Goal: Task Accomplishment & Management: Manage account settings

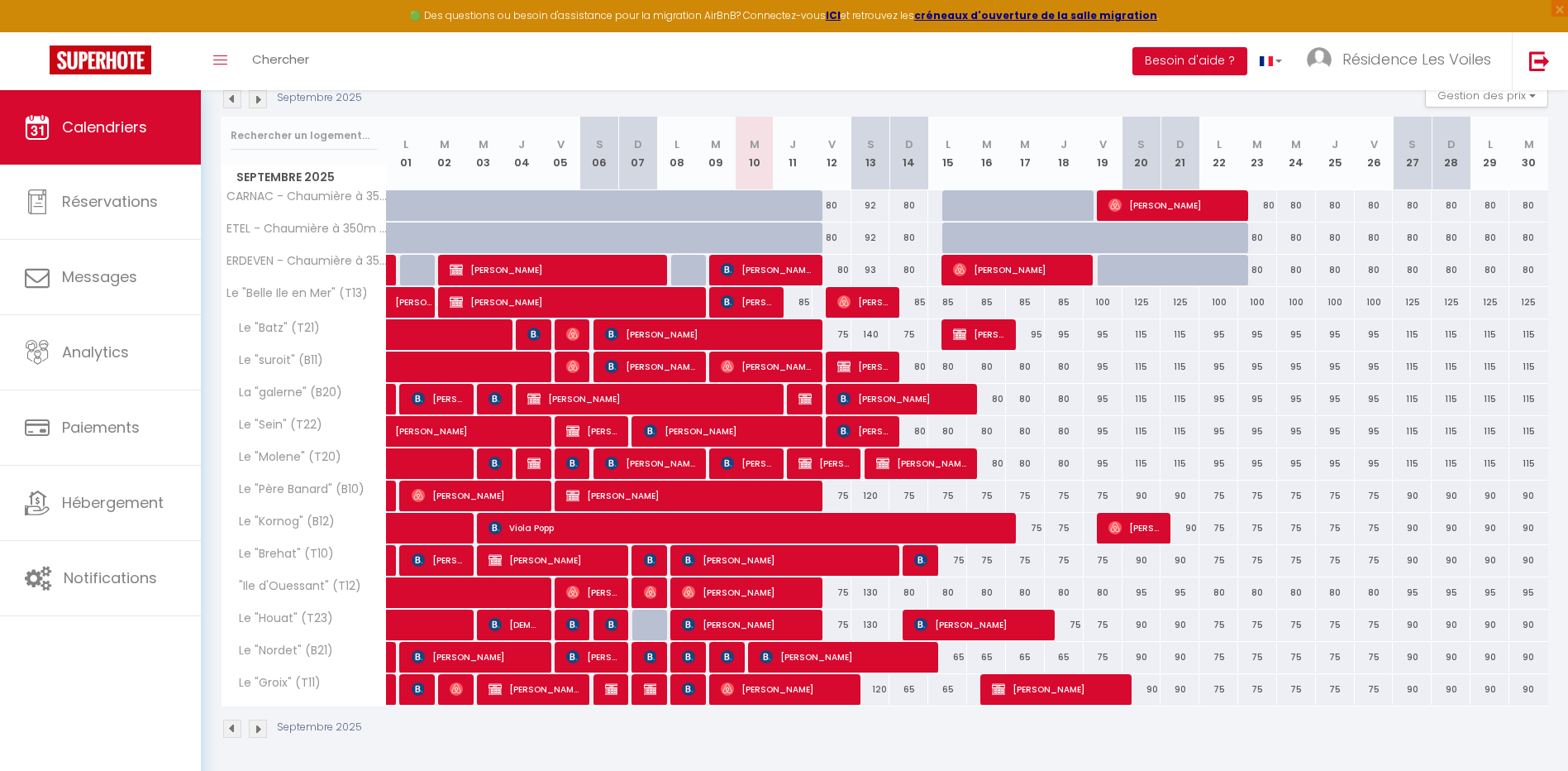
scroll to position [262, 0]
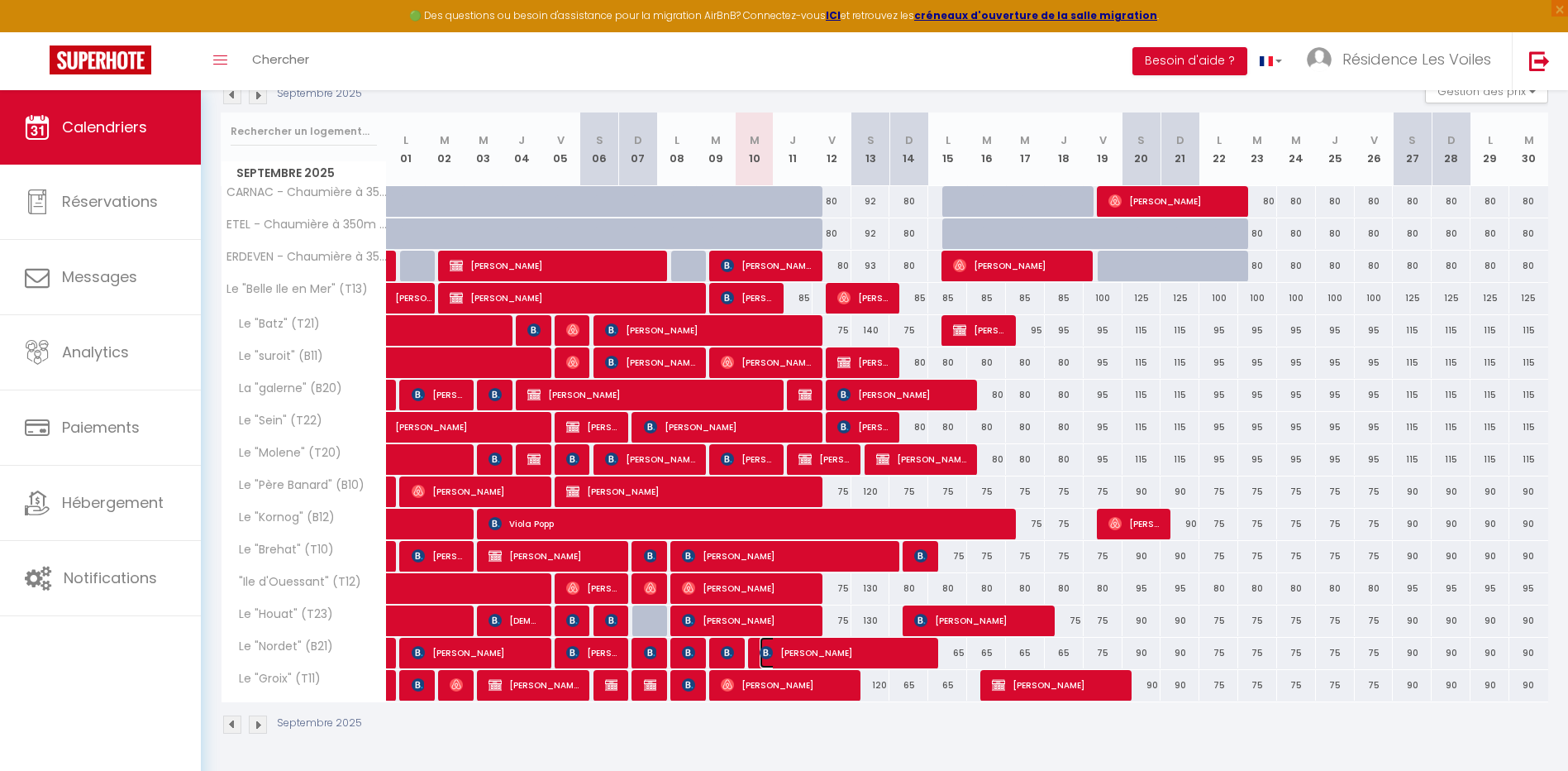
click at [788, 653] on span "[PERSON_NAME]" at bounding box center [844, 652] width 169 height 31
select select "OK"
select select "KO"
select select "0"
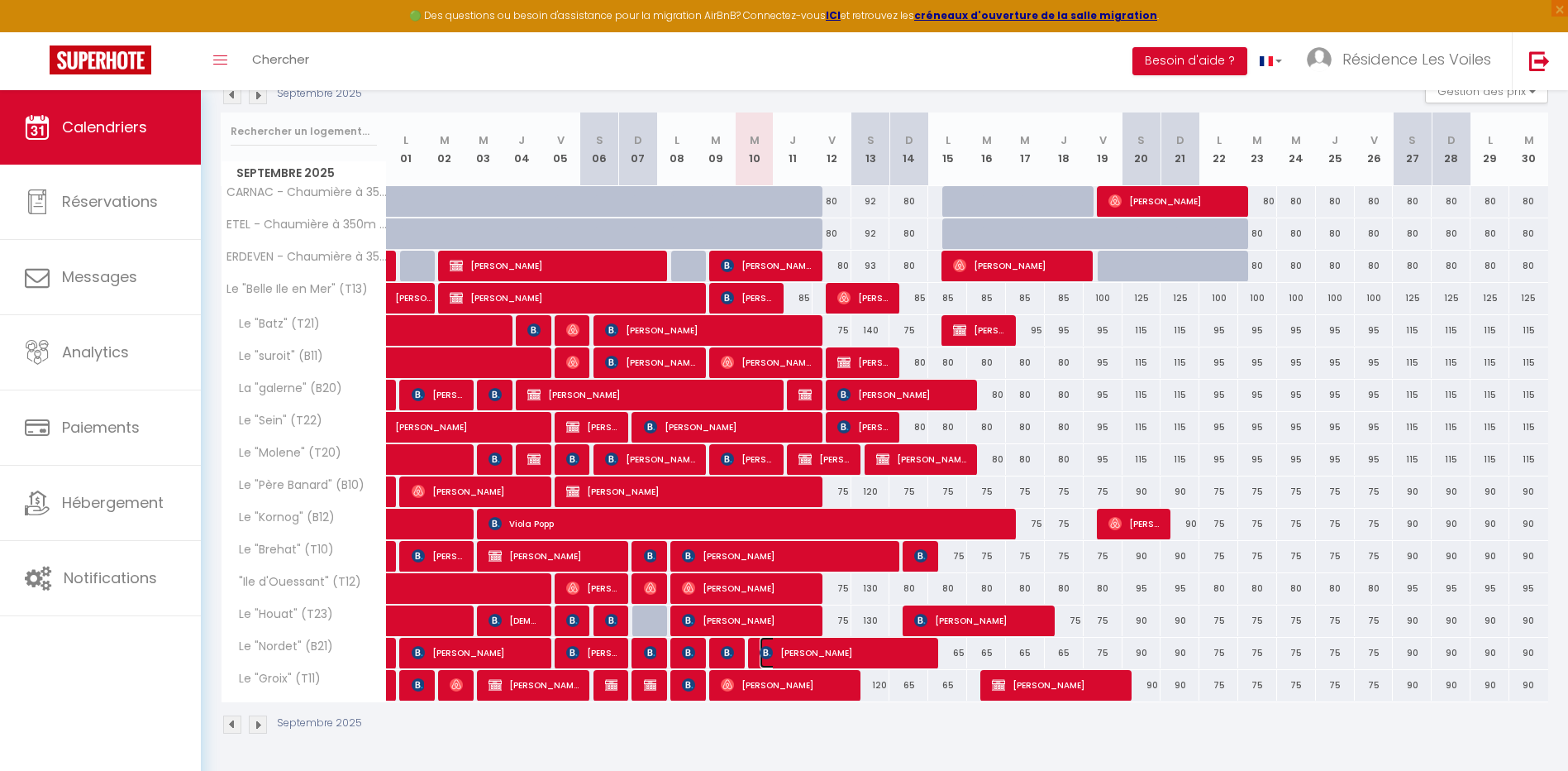
select select "1"
select select
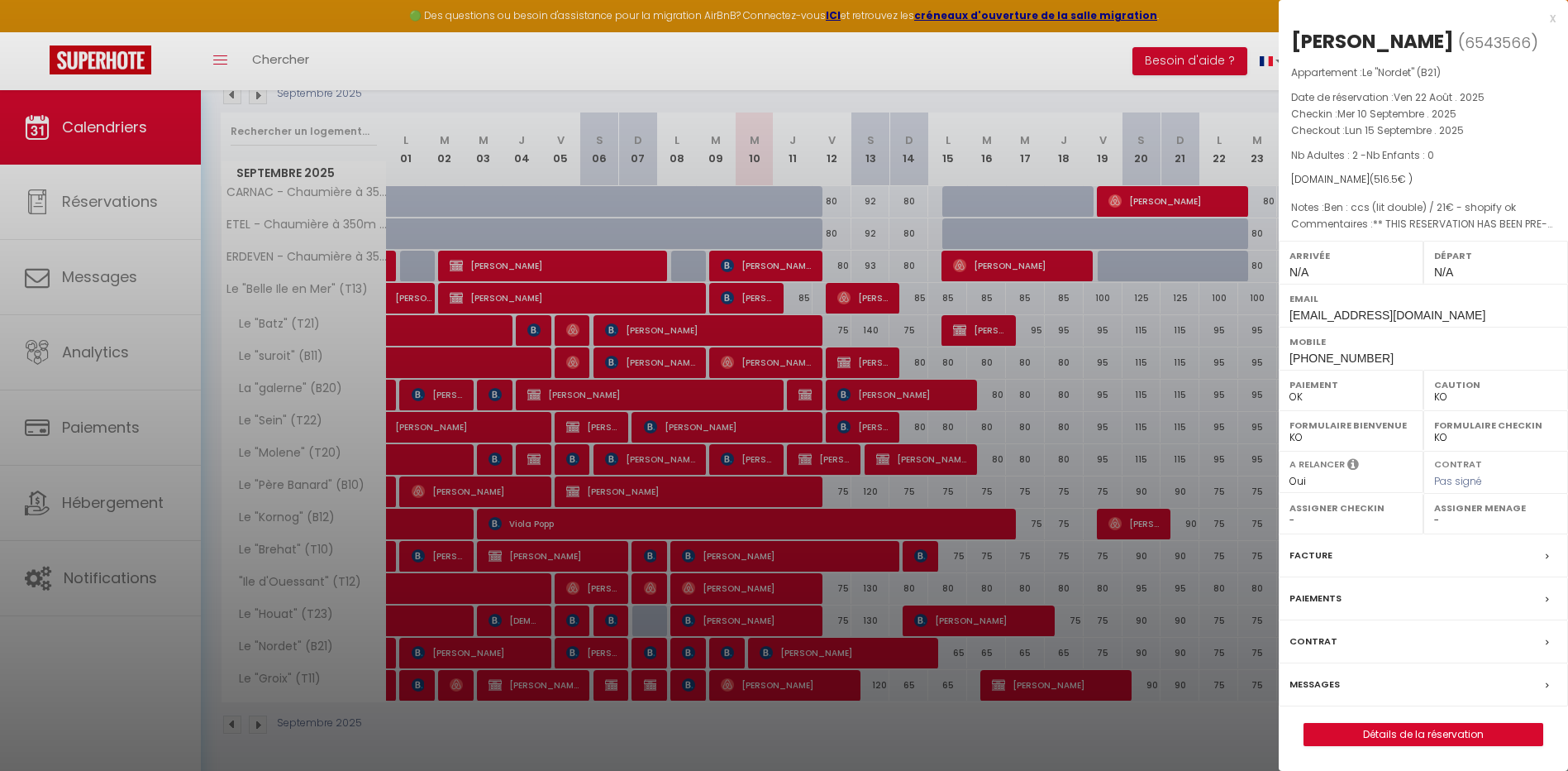
click at [796, 639] on div at bounding box center [784, 385] width 1568 height 771
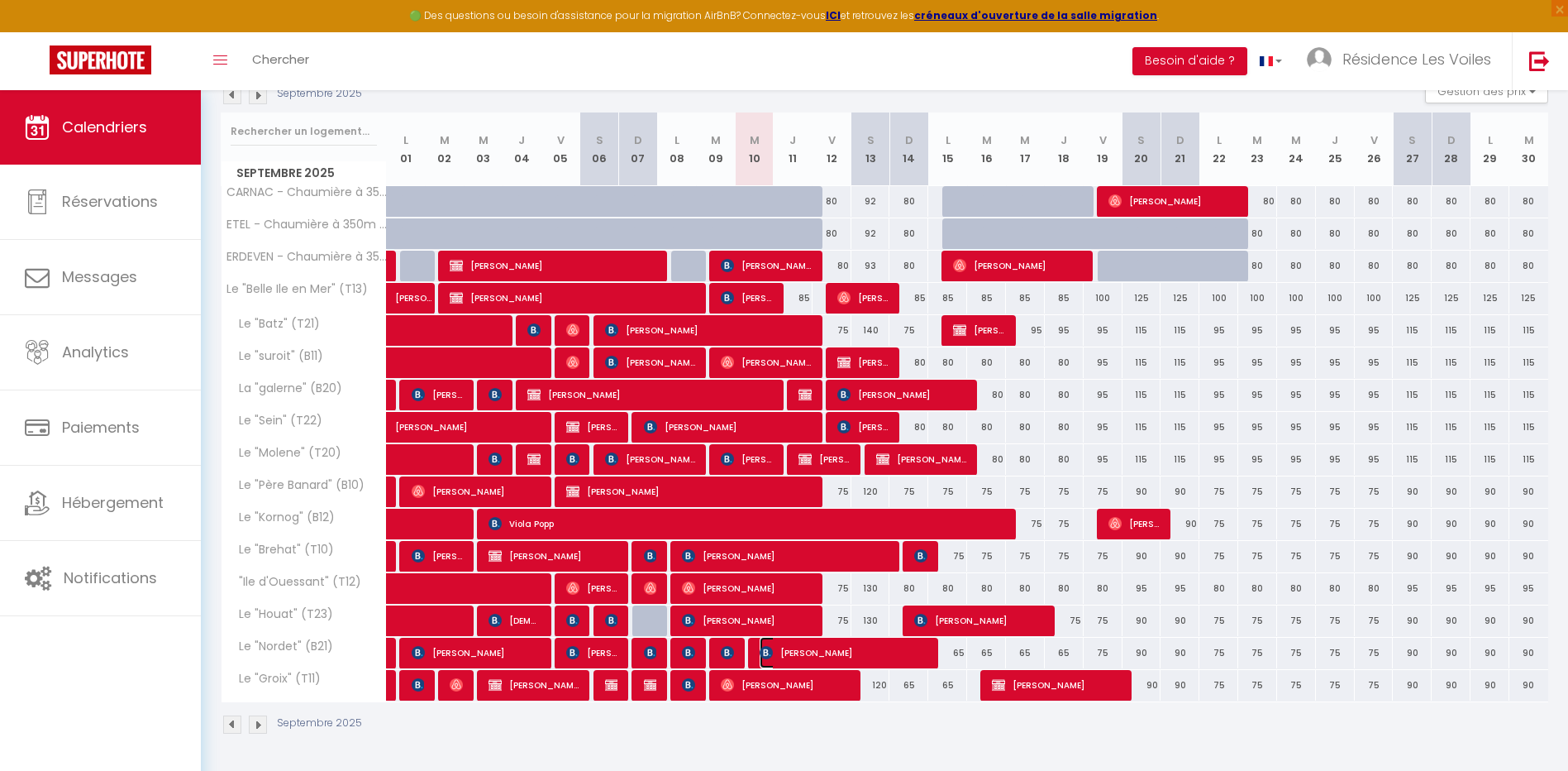
click at [820, 658] on span "[PERSON_NAME]" at bounding box center [844, 652] width 169 height 31
